Goal: Information Seeking & Learning: Find specific fact

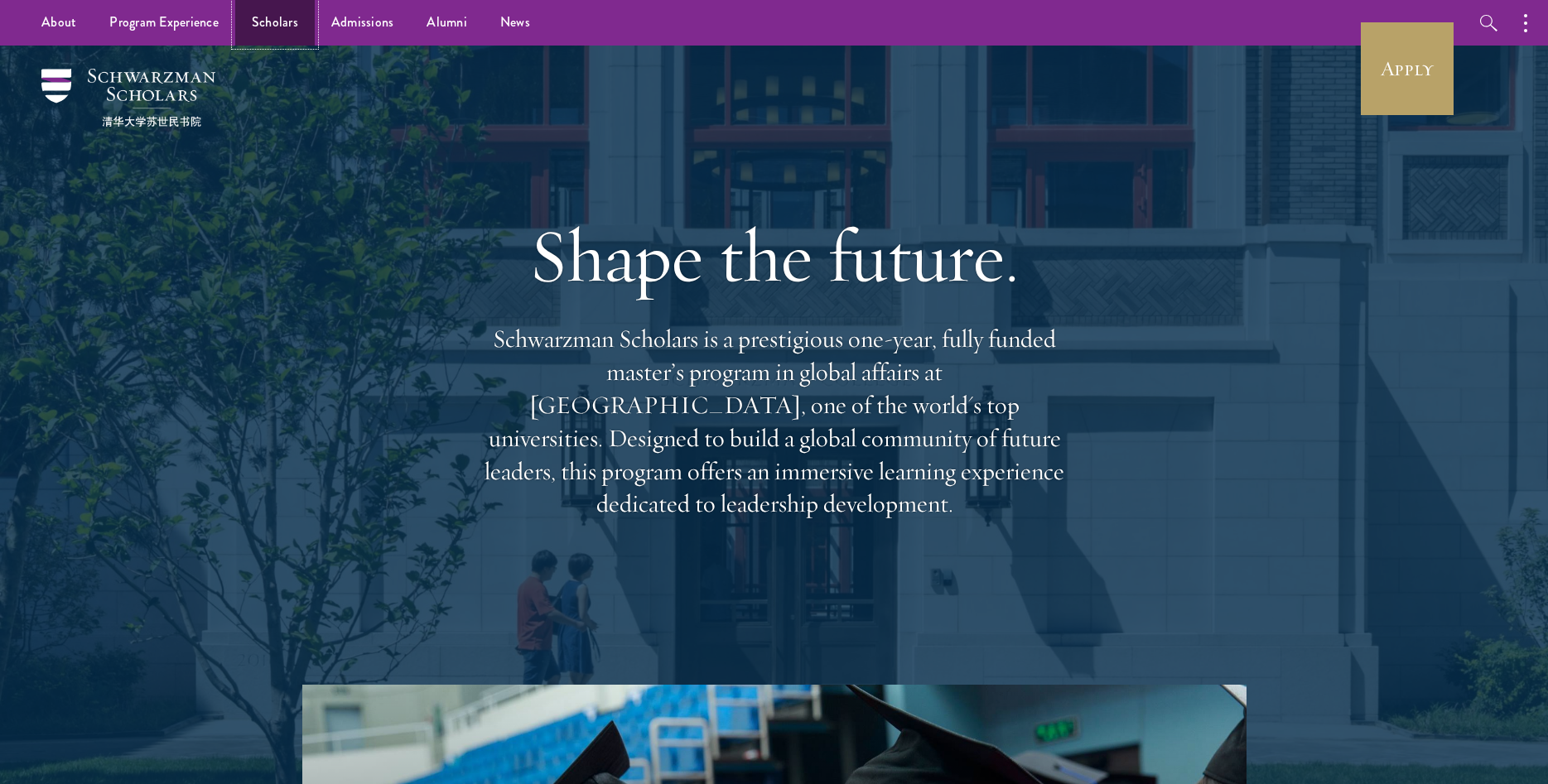
click at [302, 21] on link "Scholars" at bounding box center [275, 23] width 80 height 45
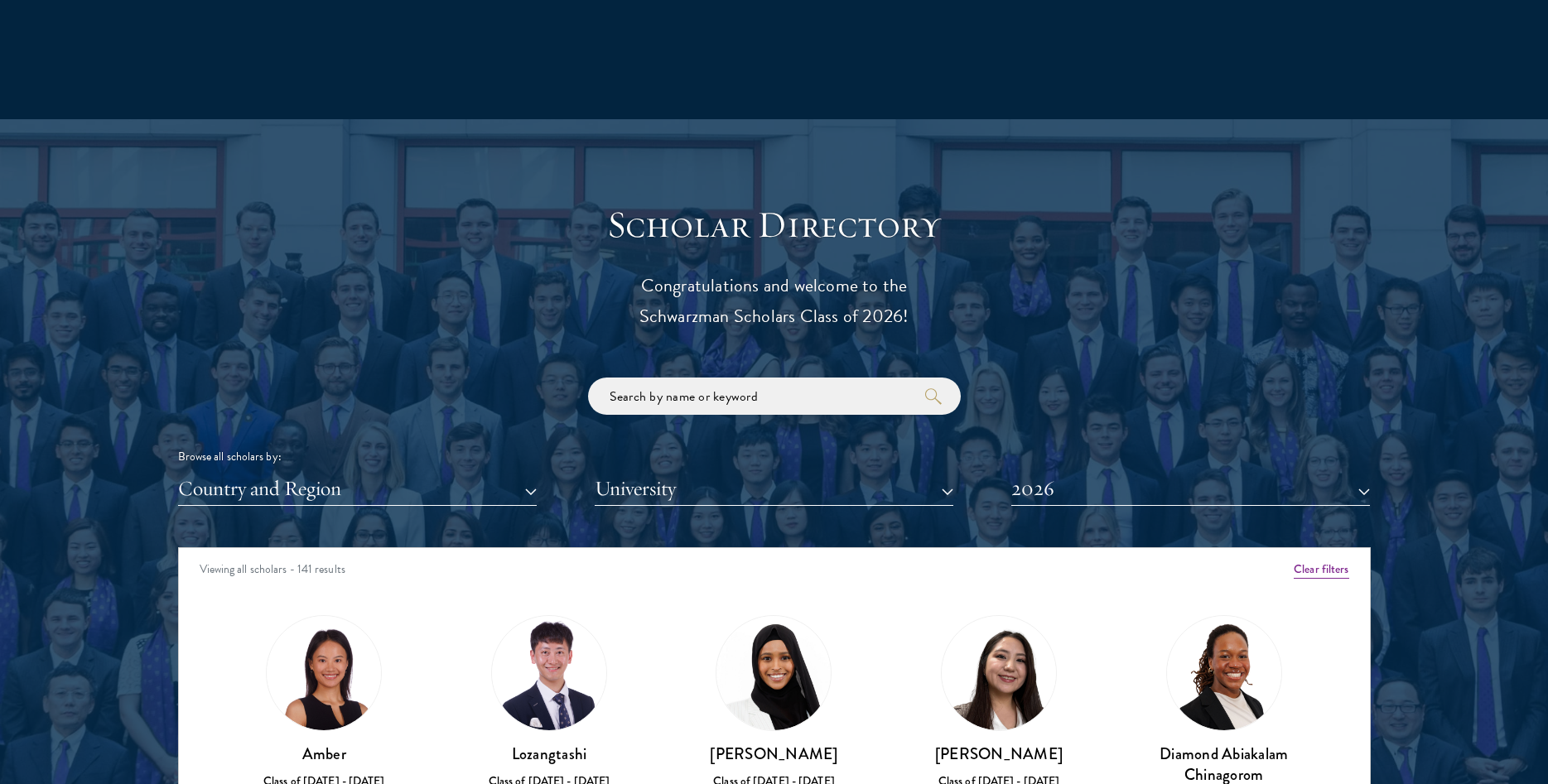
scroll to position [1773, 0]
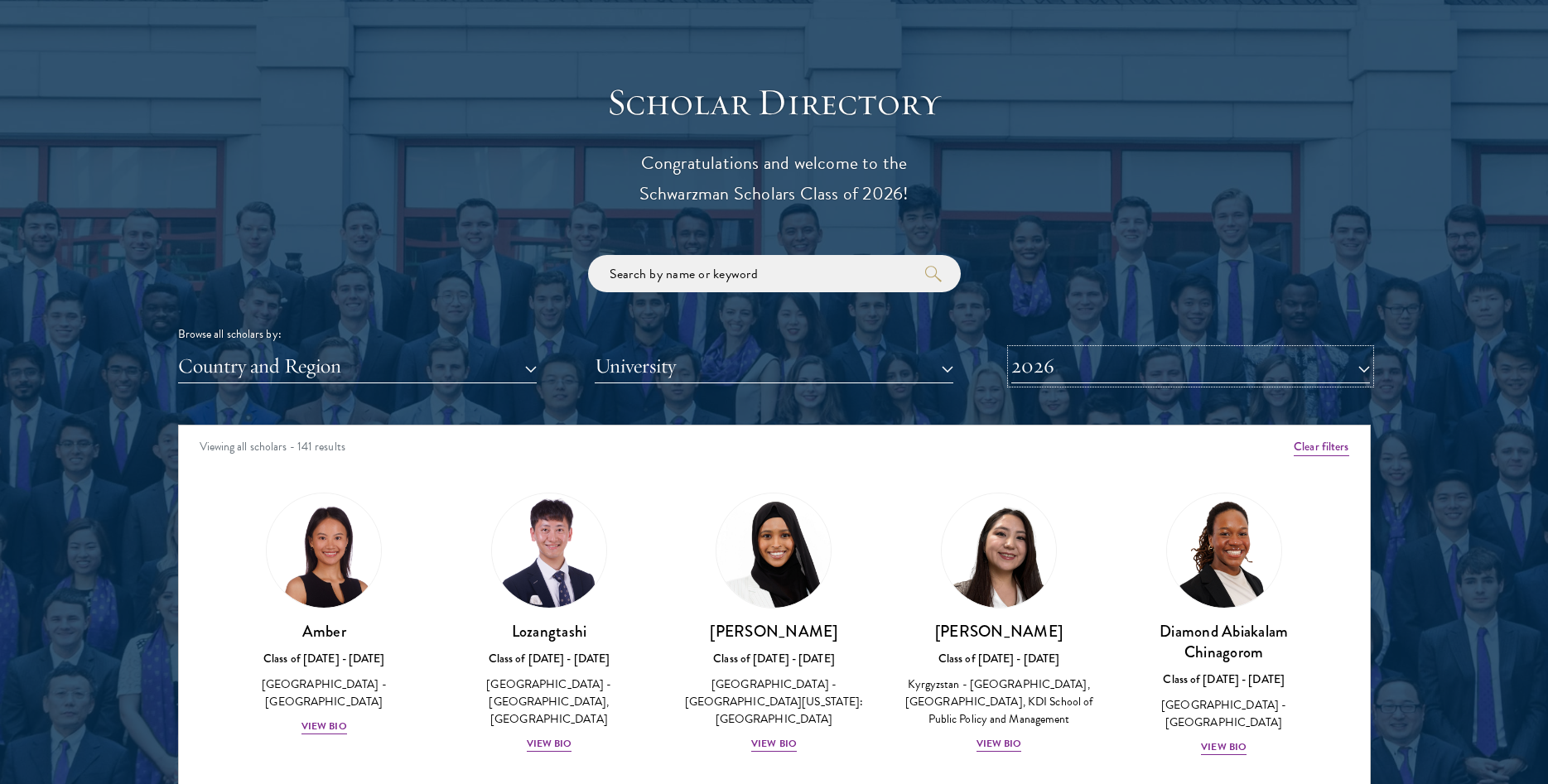
click at [1083, 356] on button "2026" at bounding box center [1190, 366] width 359 height 34
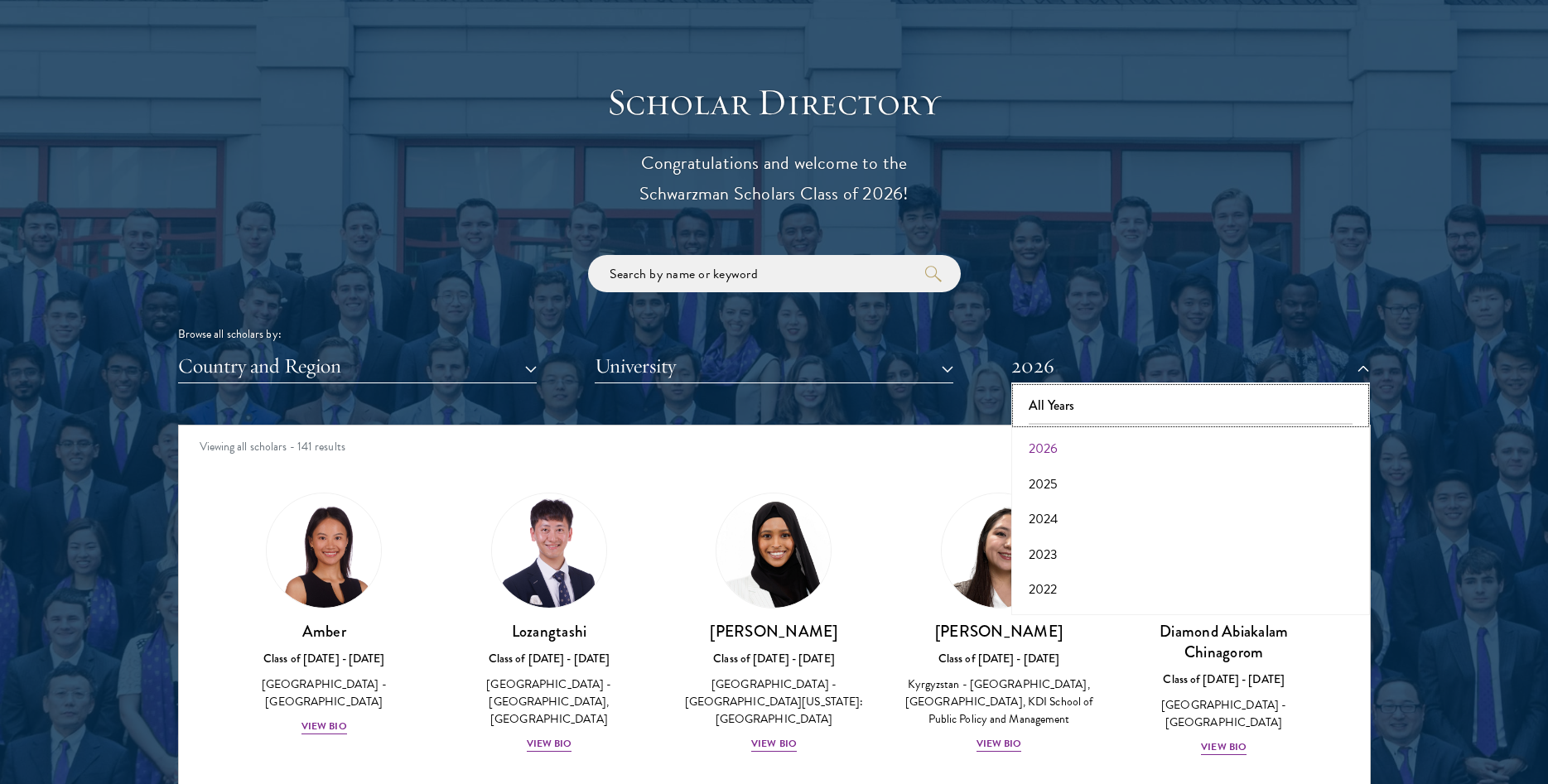
click at [1060, 392] on button "All Years" at bounding box center [1190, 405] width 349 height 34
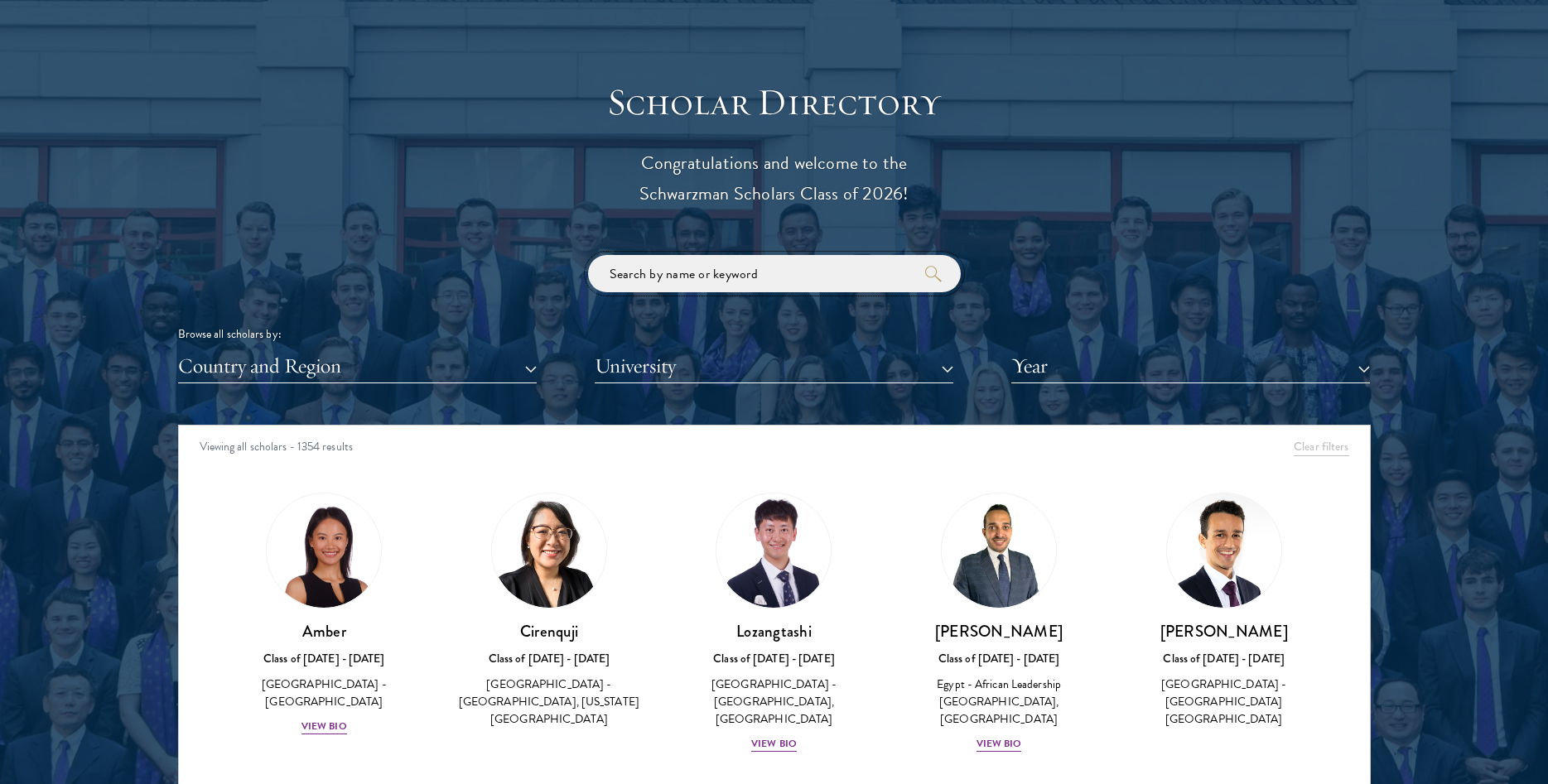
click at [744, 269] on input "search" at bounding box center [774, 274] width 373 height 37
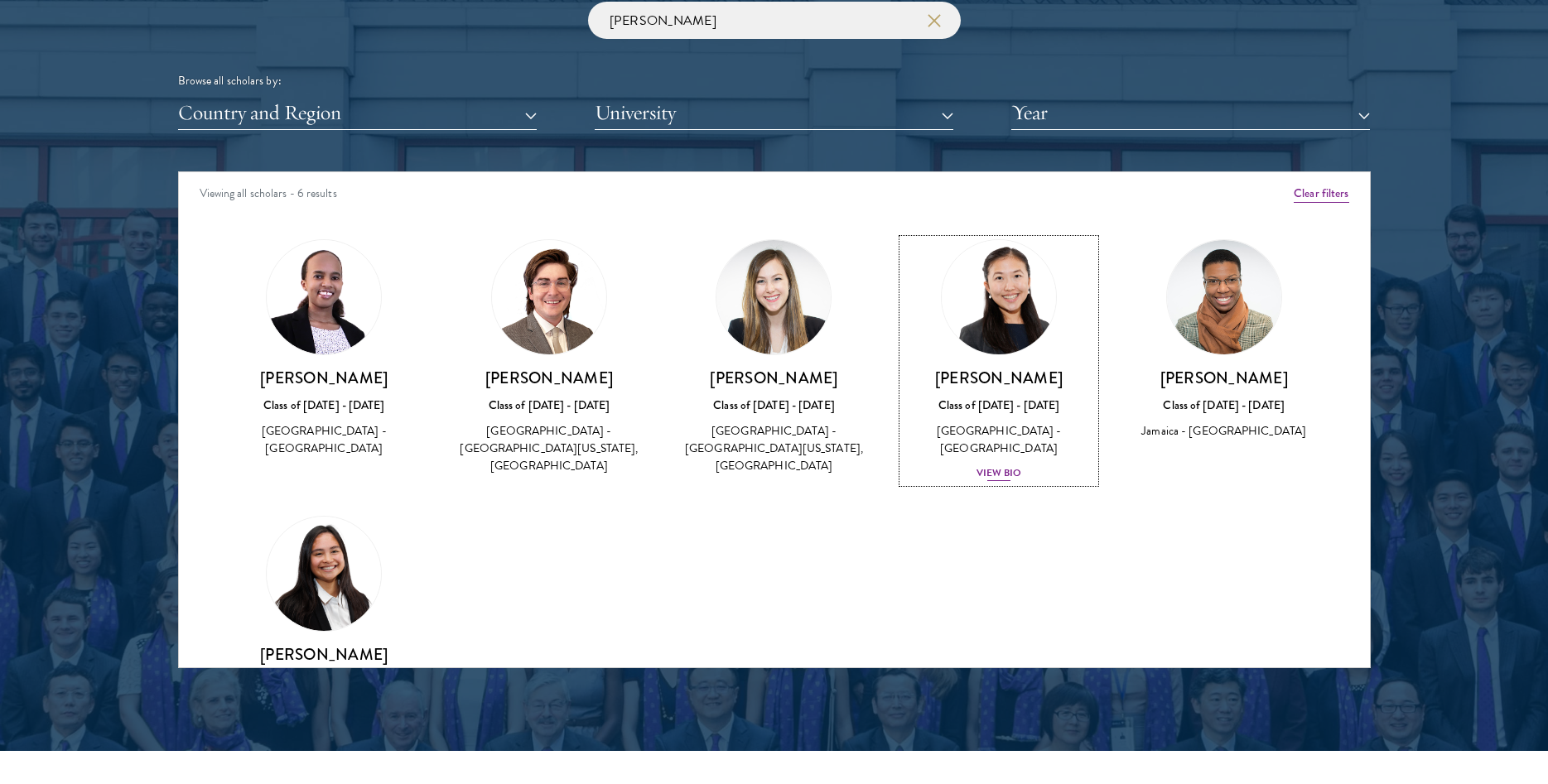
click at [994, 454] on div "[GEOGRAPHIC_DATA] - [GEOGRAPHIC_DATA]" at bounding box center [999, 439] width 192 height 34
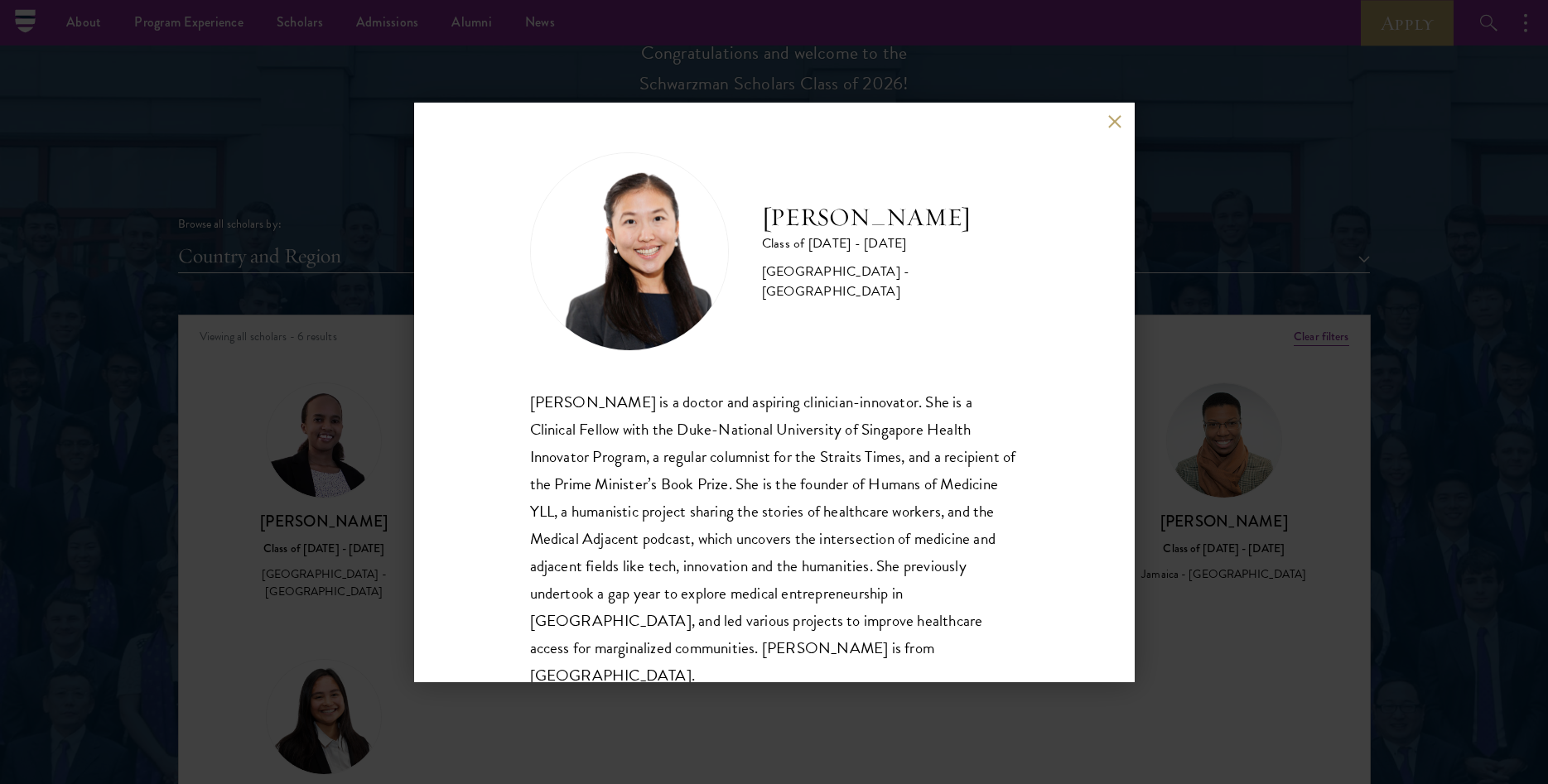
scroll to position [1858, 0]
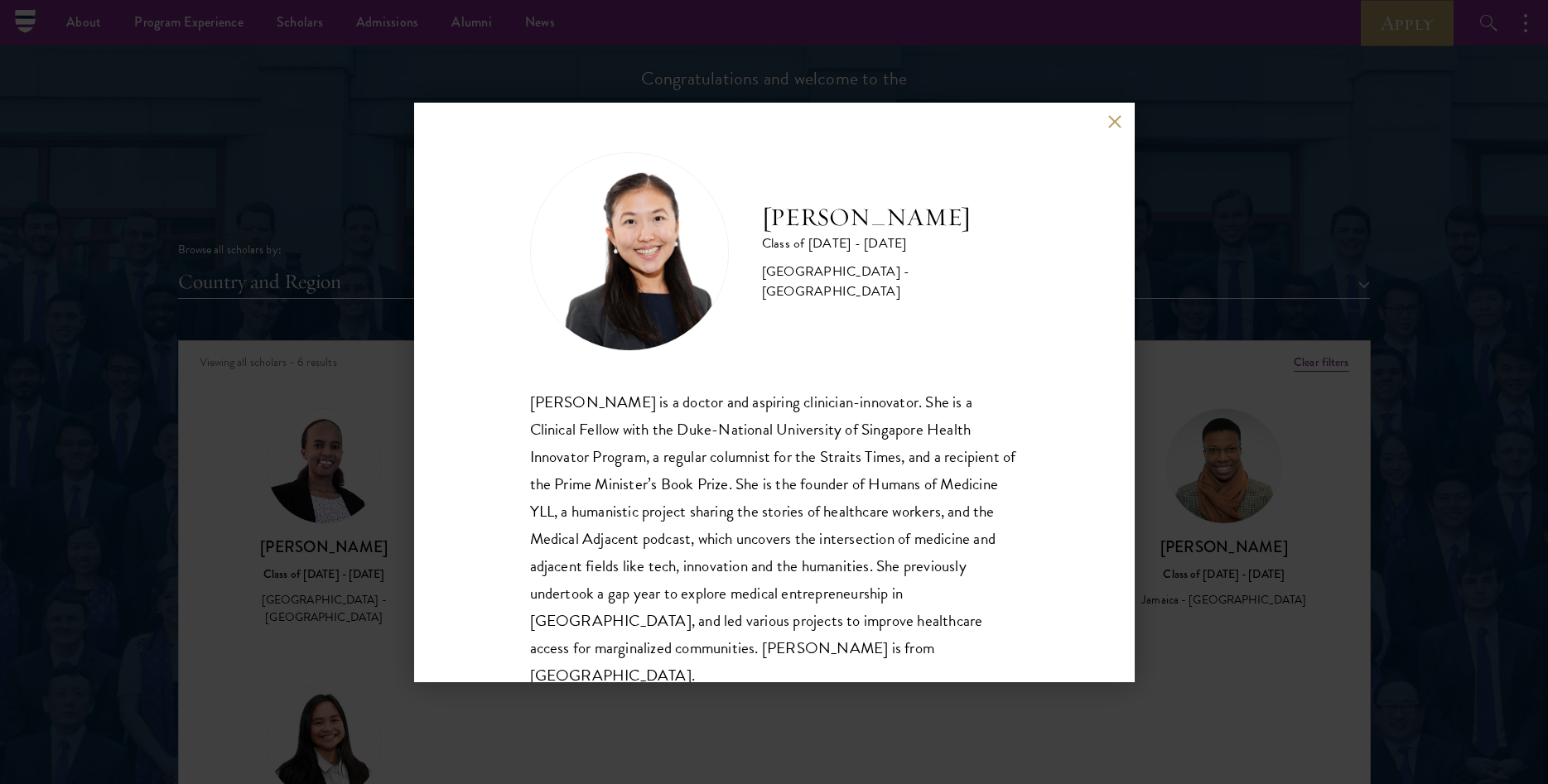
click at [532, 403] on div "[PERSON_NAME] is a doctor and aspiring clinician-innovator. She is a Clinical F…" at bounding box center [774, 539] width 489 height 301
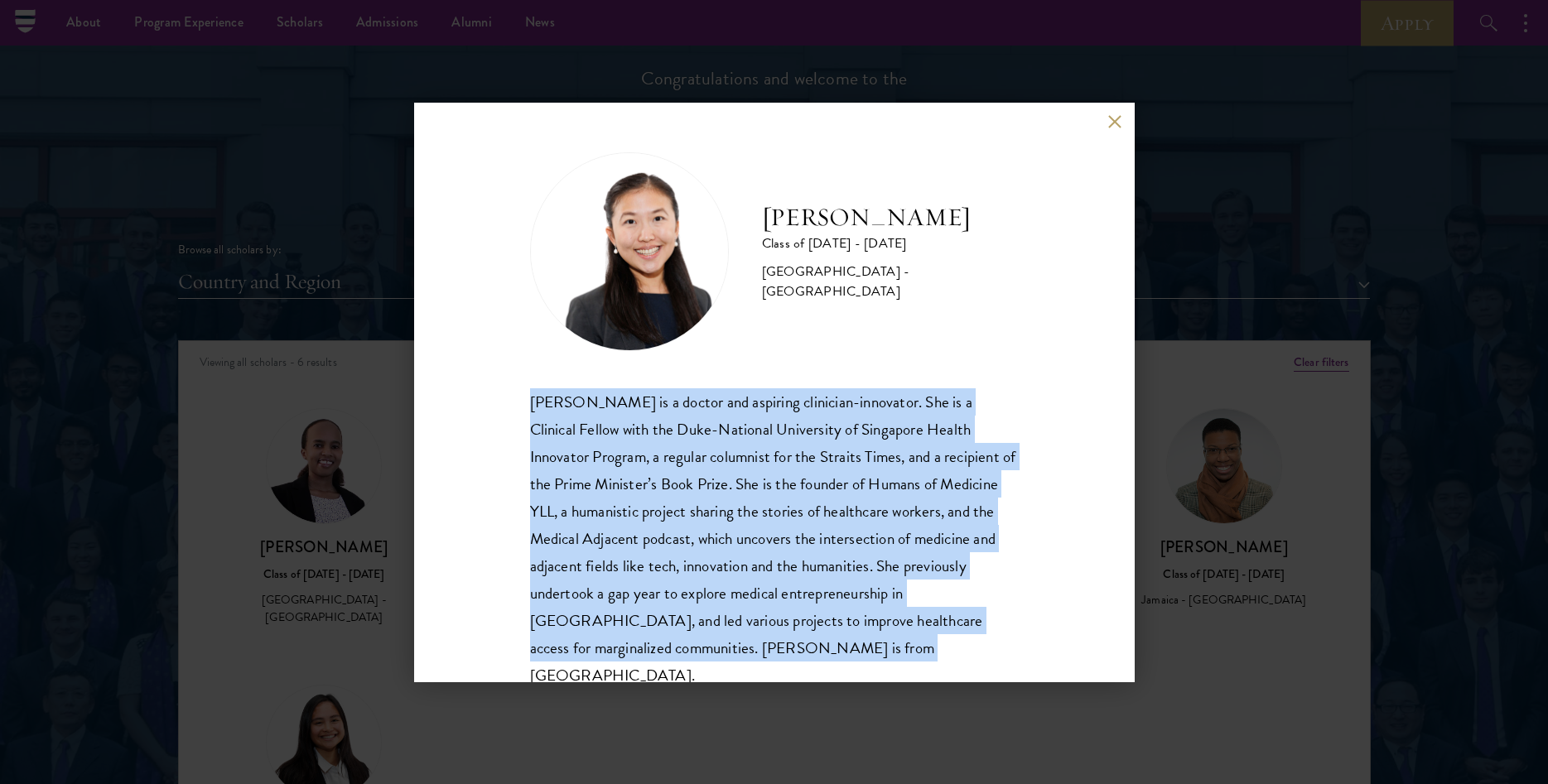
drag, startPoint x: 532, startPoint y: 403, endPoint x: 979, endPoint y: 657, distance: 514.1
click at [979, 657] on div "[PERSON_NAME] is a doctor and aspiring clinician-innovator. She is a Clinical F…" at bounding box center [774, 539] width 489 height 301
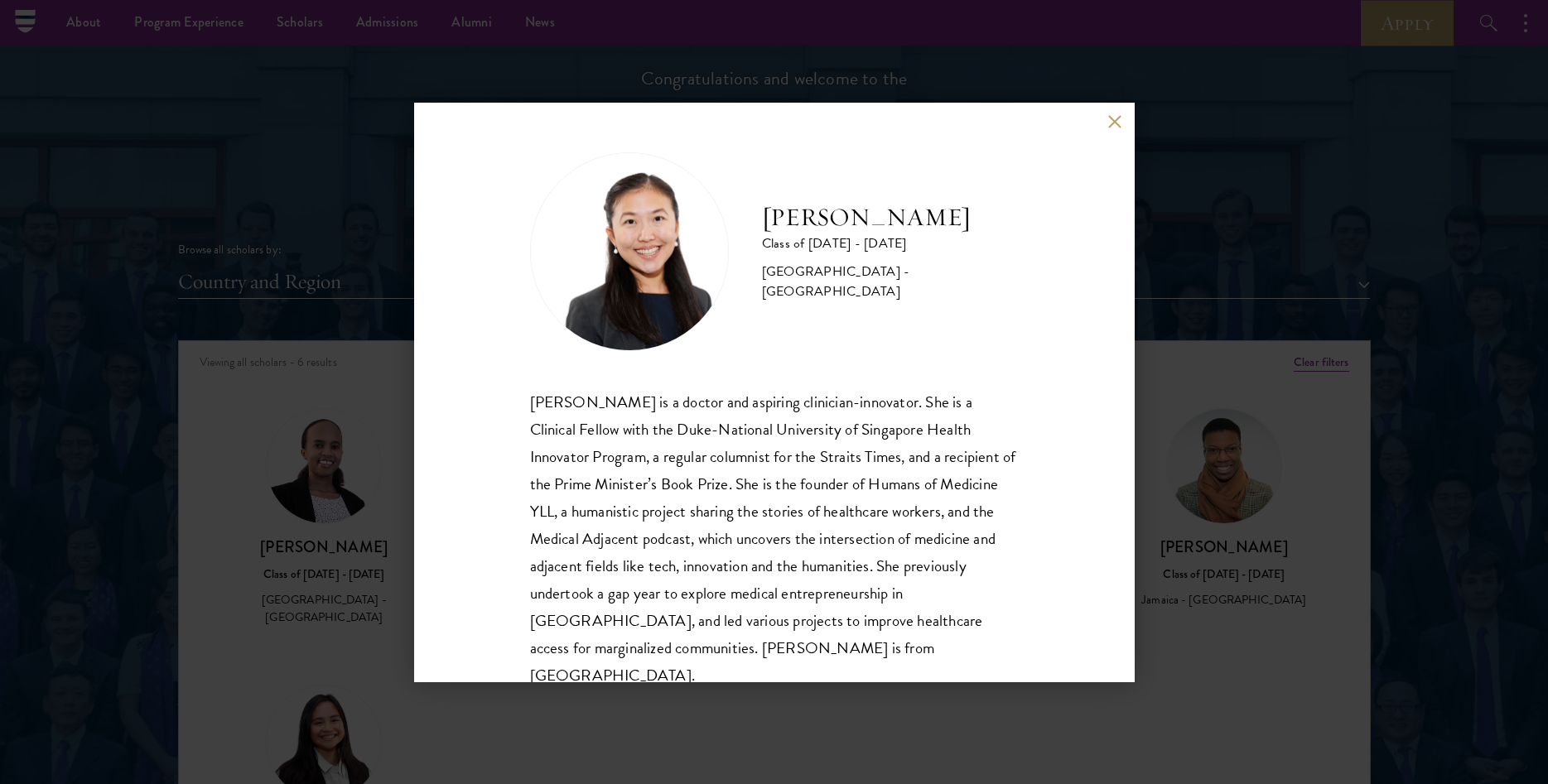
click at [979, 657] on div "[PERSON_NAME] is a doctor and aspiring clinician-innovator. She is a Clinical F…" at bounding box center [774, 539] width 489 height 301
click at [1157, 332] on div "[PERSON_NAME] Class of [DATE] - [DATE] [GEOGRAPHIC_DATA] - [GEOGRAPHIC_DATA] [P…" at bounding box center [774, 392] width 1548 height 784
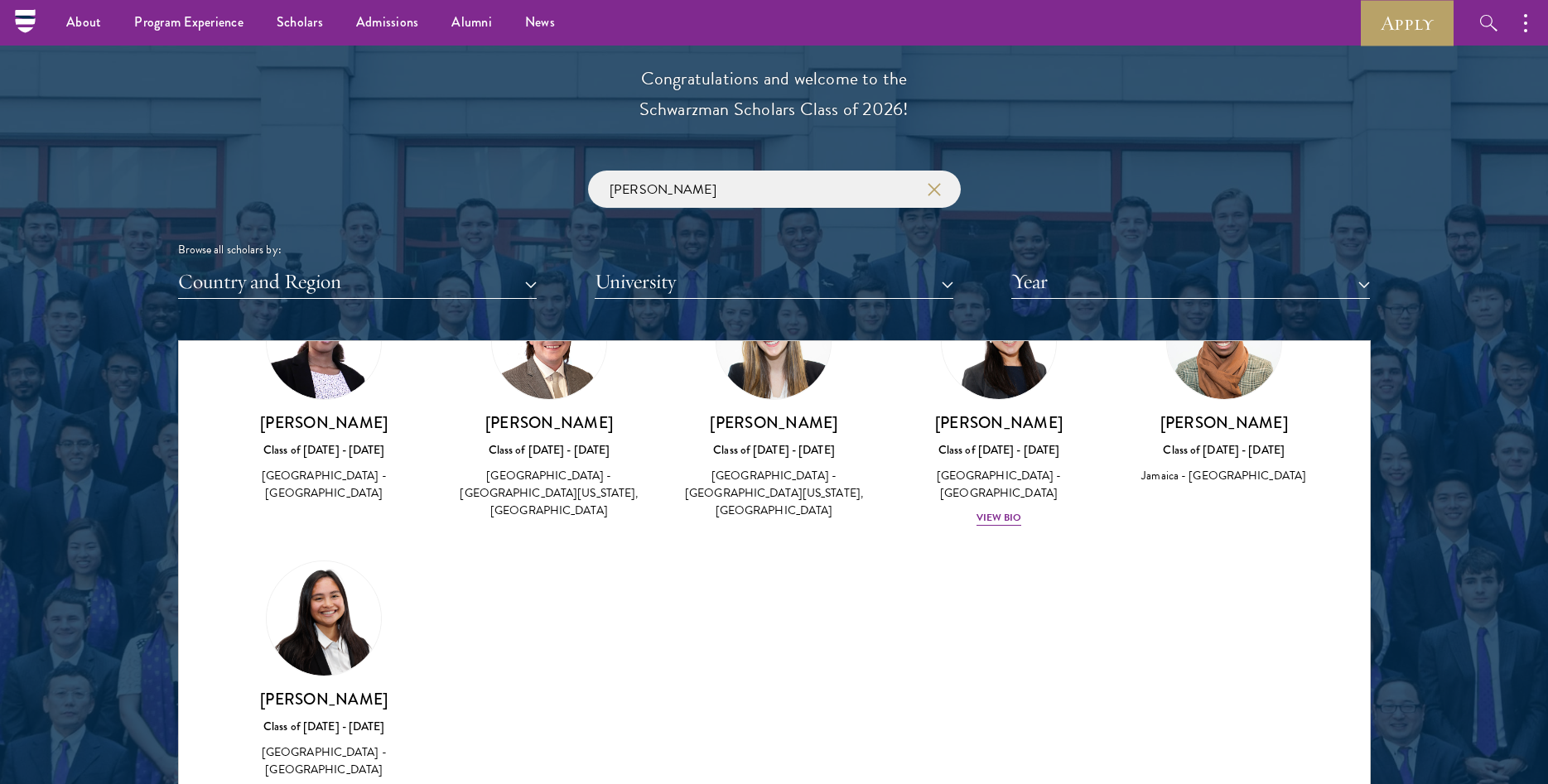
click at [854, 601] on div "Amber Class of [DATE] - [DATE] [GEOGRAPHIC_DATA] - [GEOGRAPHIC_DATA] View Bio C…" at bounding box center [774, 558] width 1191 height 590
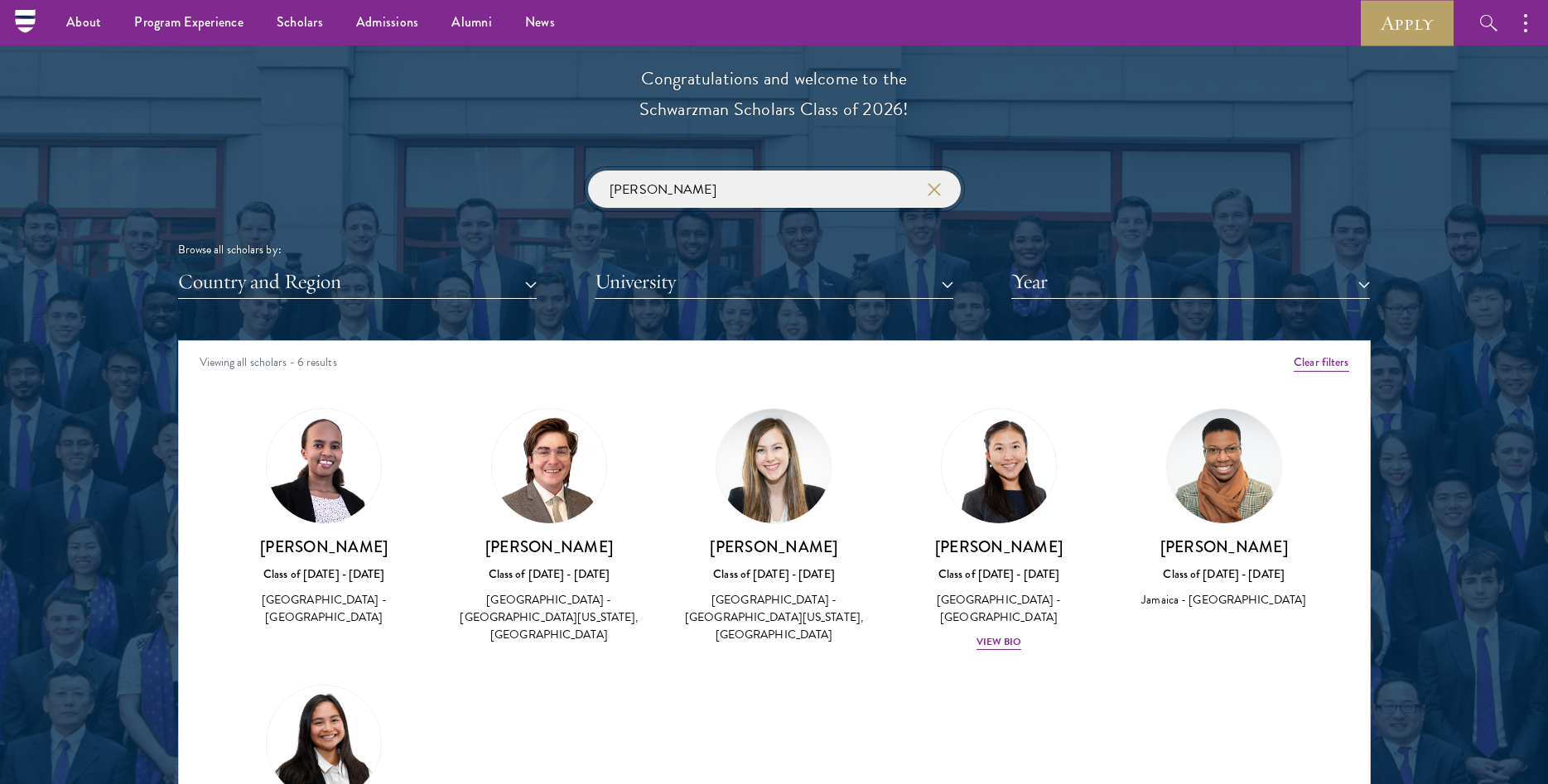
click at [740, 196] on input "[PERSON_NAME]" at bounding box center [774, 189] width 373 height 37
type input "l"
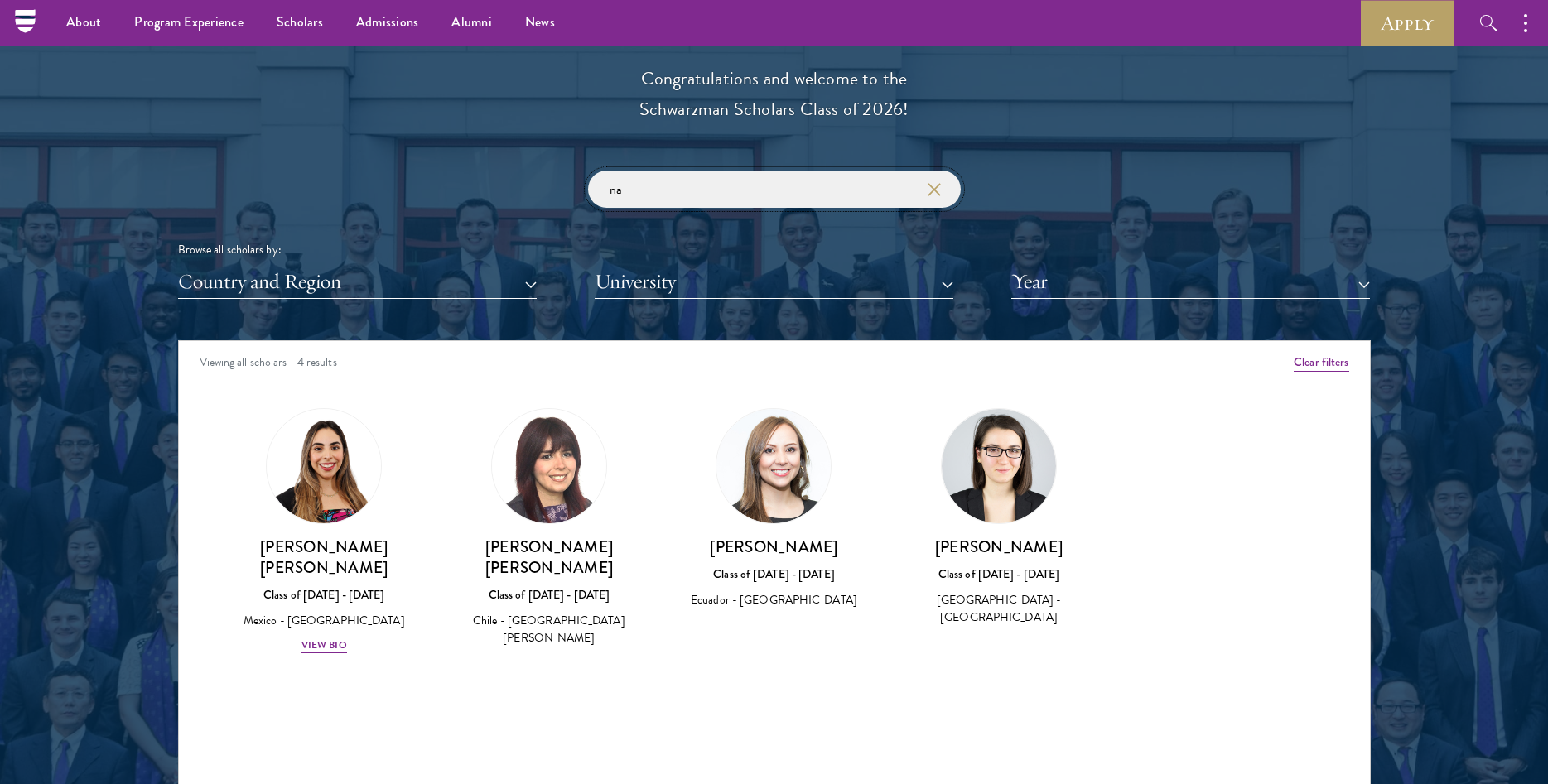
type input "n"
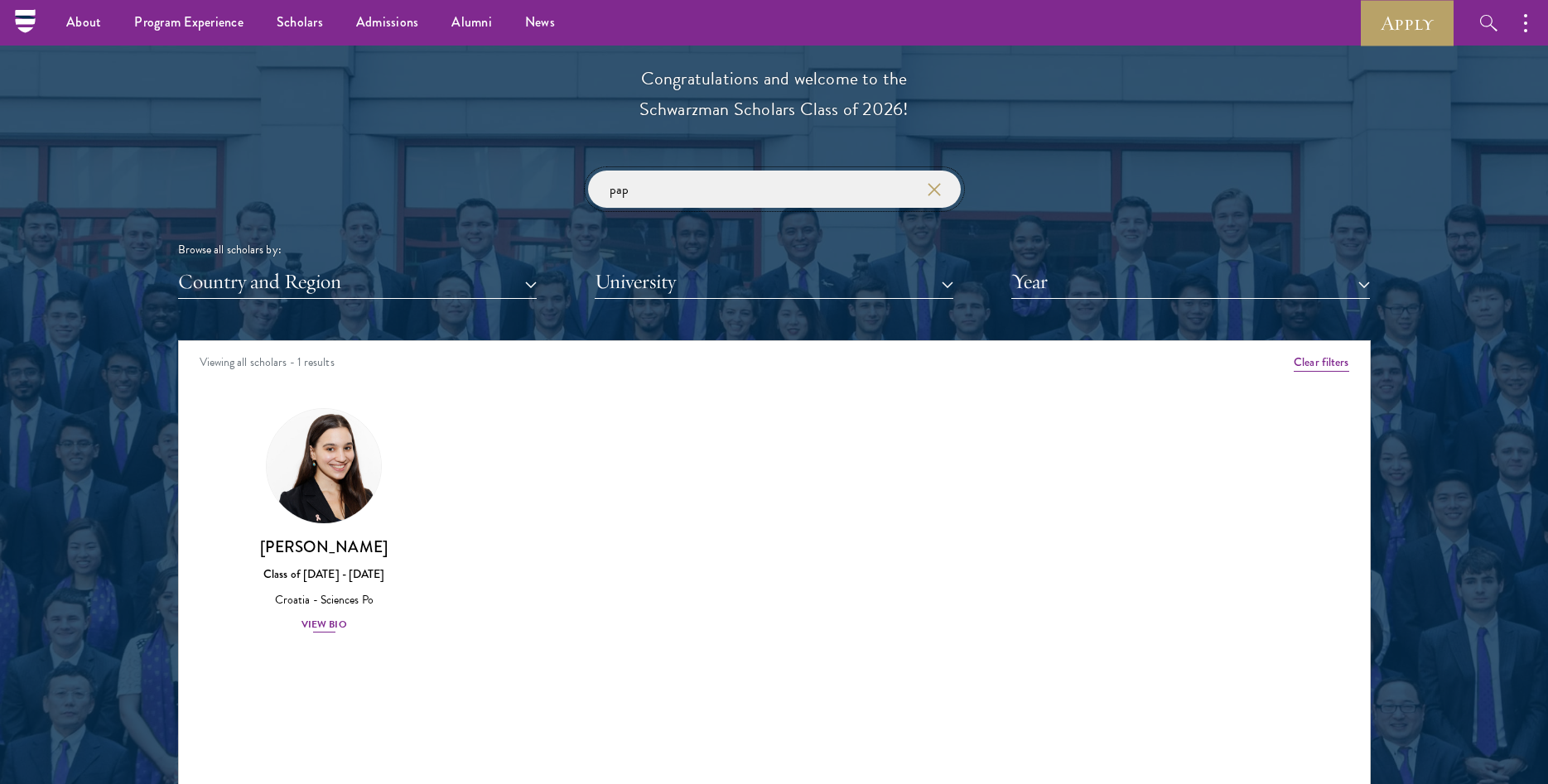
type input "pap"
click at [299, 440] on img at bounding box center [324, 466] width 126 height 126
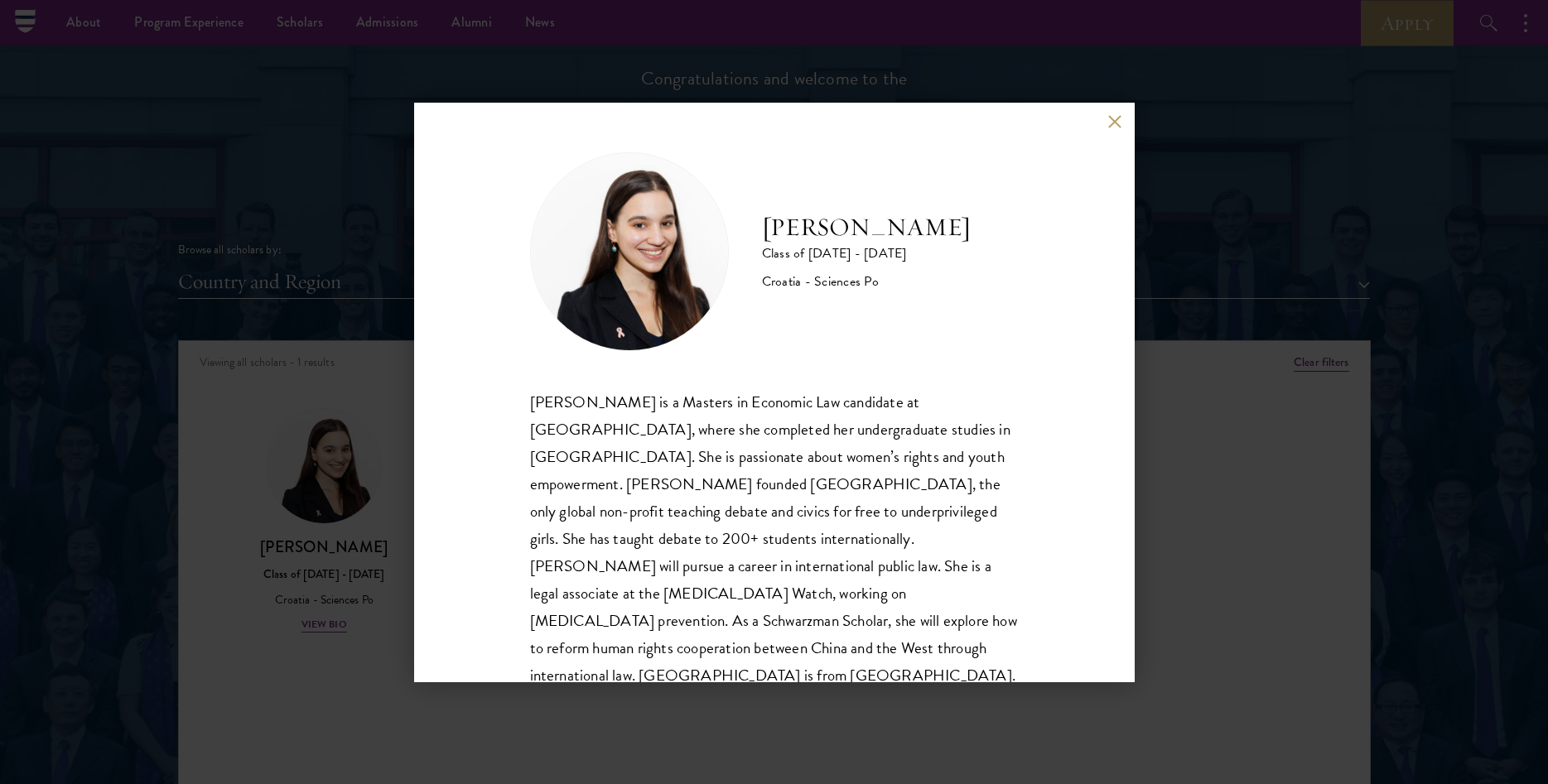
click at [1119, 125] on button at bounding box center [1115, 122] width 14 height 14
